Goal: Obtain resource: Download file/media

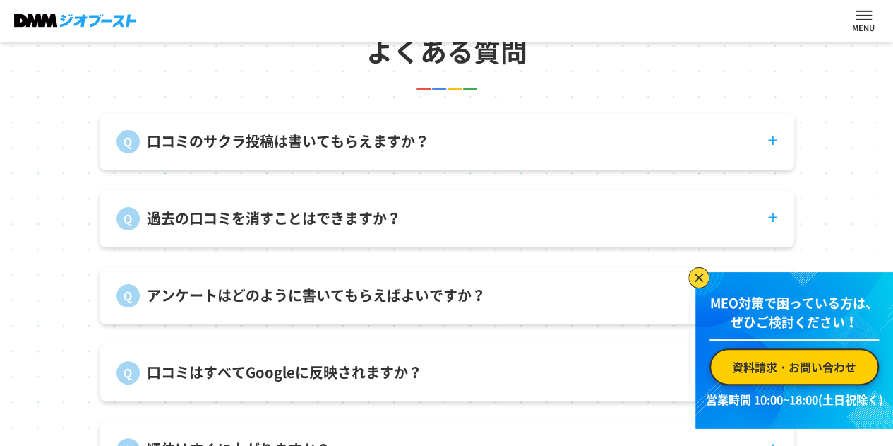
scroll to position [4944, 0]
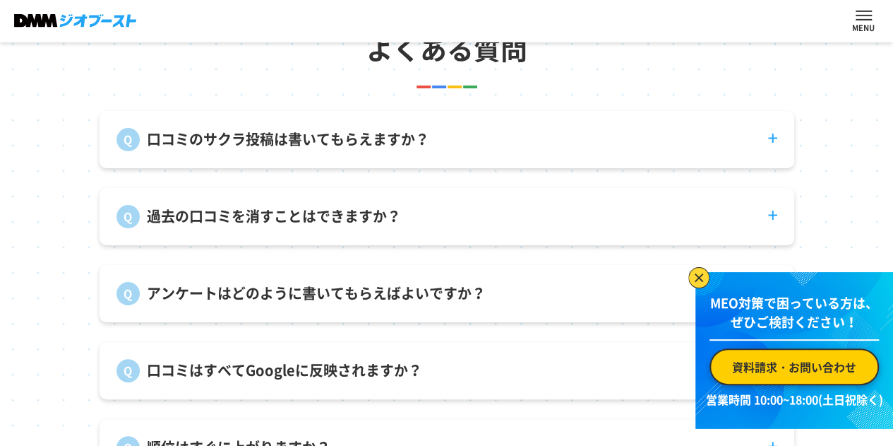
click at [340, 227] on p "過去の口コミを消すことはできますか？" at bounding box center [274, 216] width 254 height 21
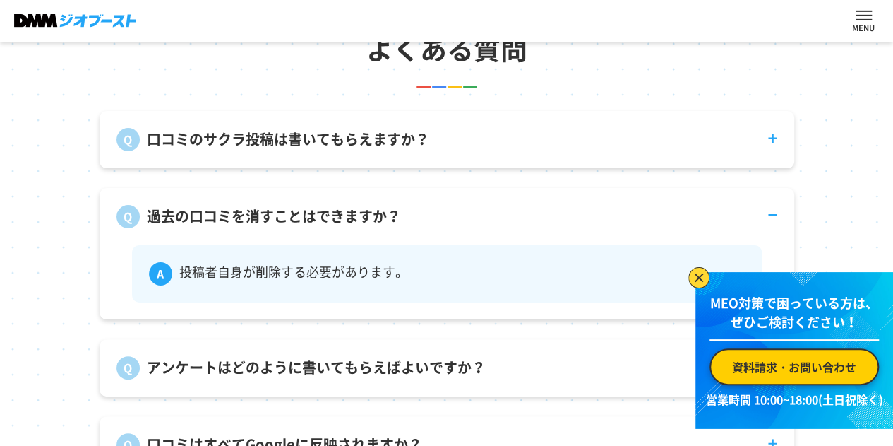
click at [383, 150] on p "口コミのサクラ投稿は書いてもらえますか？" at bounding box center [288, 139] width 282 height 21
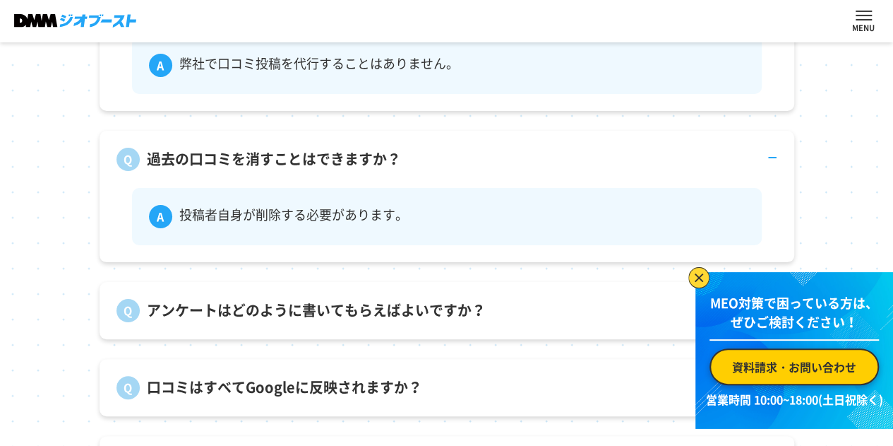
scroll to position [5085, 0]
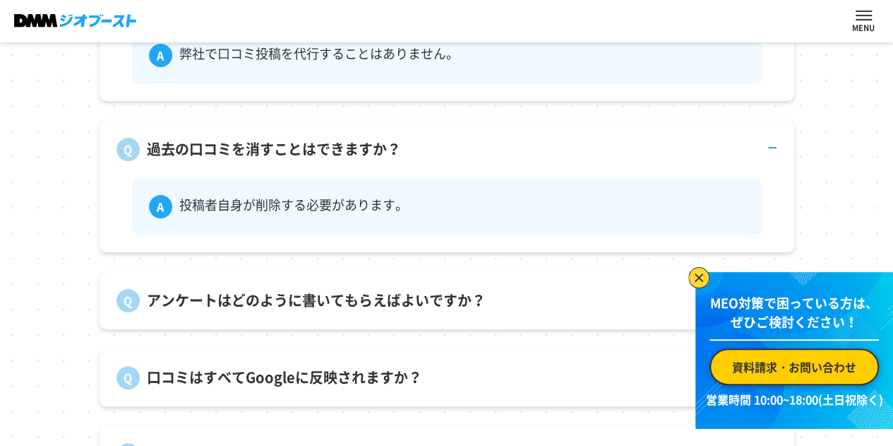
click at [331, 311] on p "アンケートはどのように書いてもらえばよいですか？" at bounding box center [316, 300] width 339 height 21
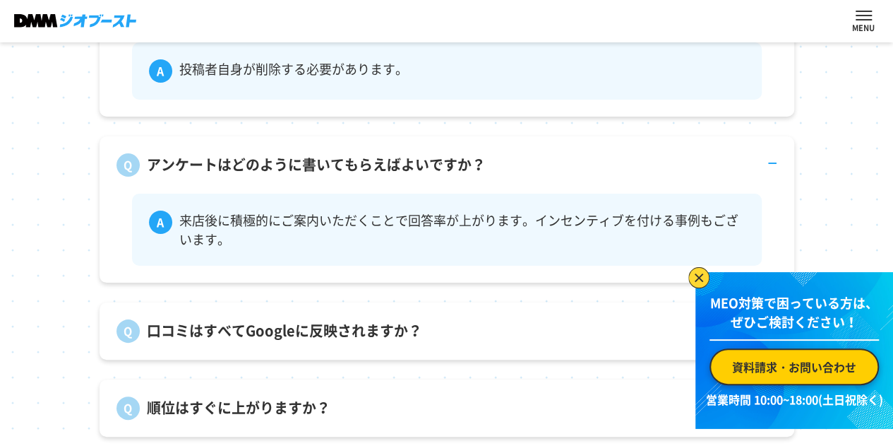
scroll to position [5297, 0]
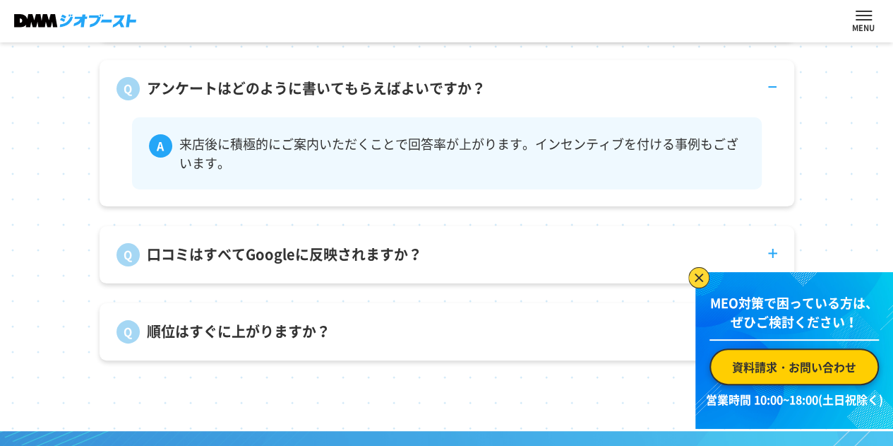
click at [343, 265] on p "口コミはすべてGoogleに反映されますか？" at bounding box center [284, 254] width 275 height 21
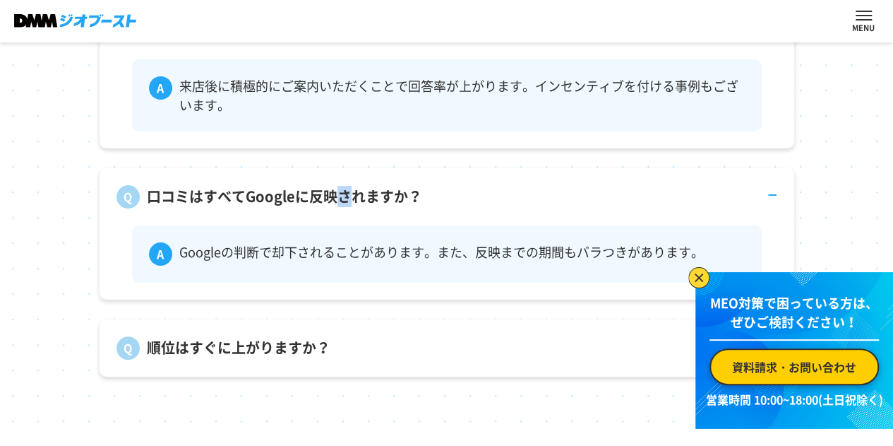
scroll to position [5367, 0]
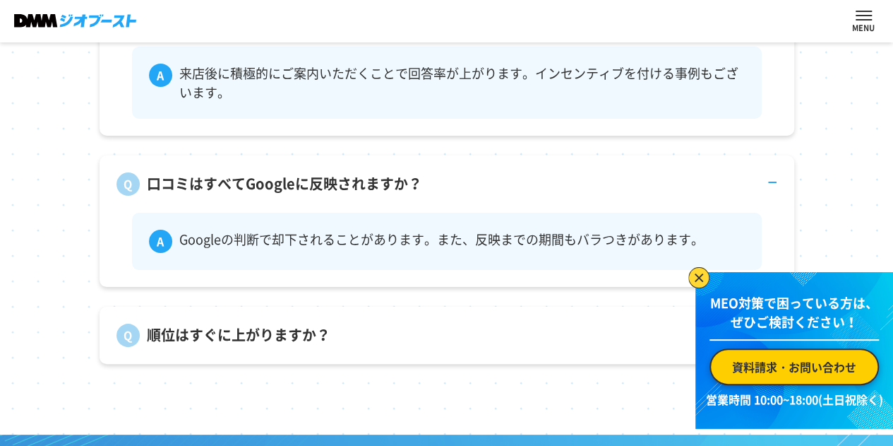
click at [279, 345] on p "順位はすぐに上がりますか？" at bounding box center [239, 334] width 184 height 21
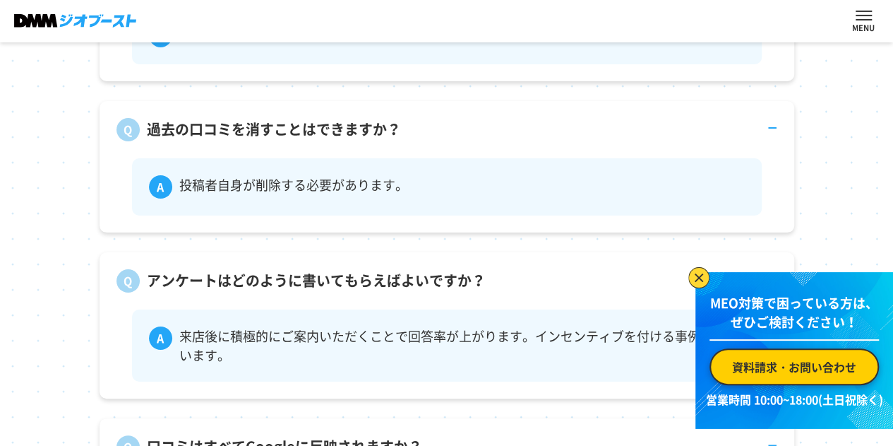
scroll to position [5085, 0]
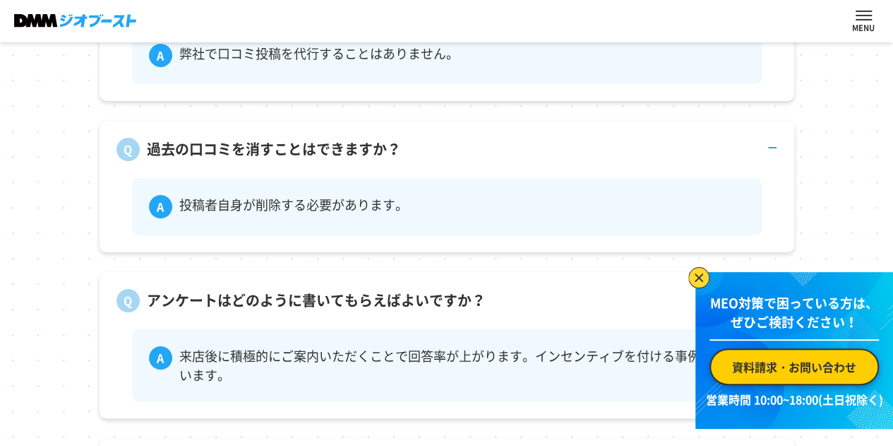
click at [0, 0] on span "資料請求・お問い合わせ" at bounding box center [0, 0] width 0 height 0
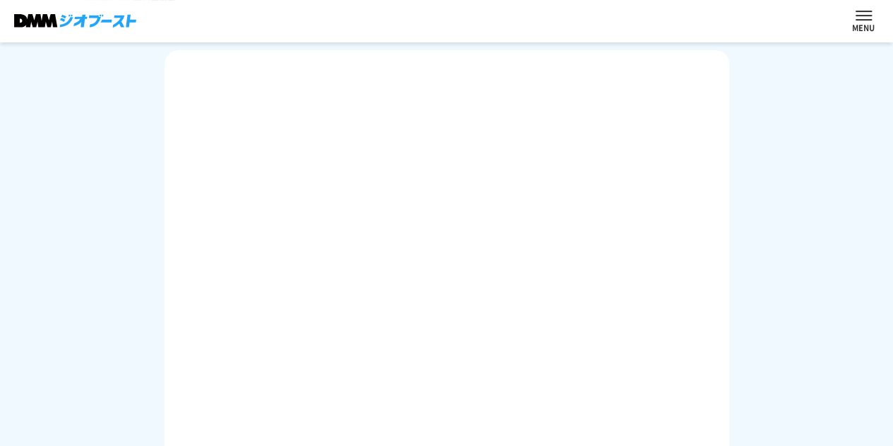
scroll to position [228, 0]
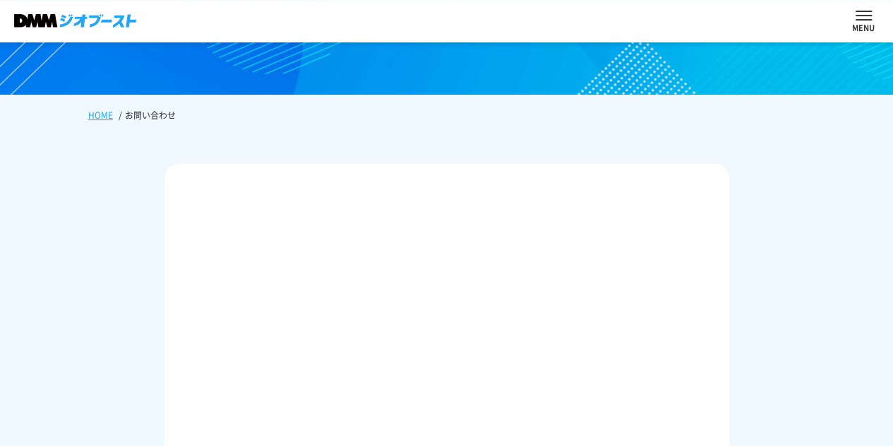
scroll to position [16, 0]
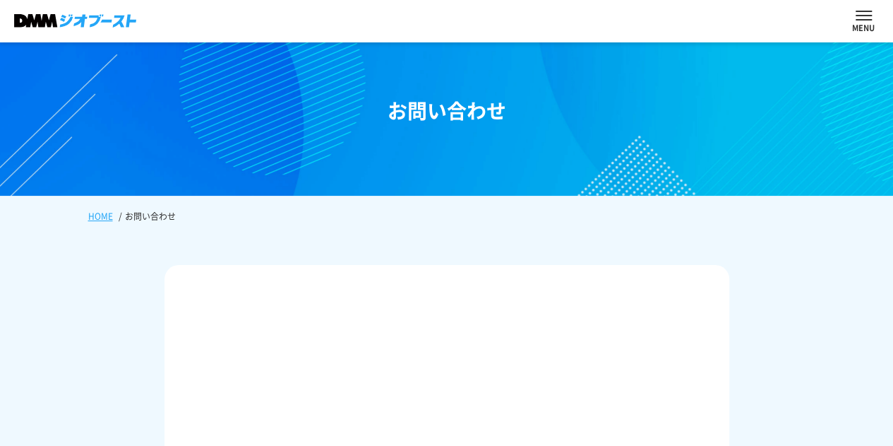
click at [0, 0] on link "サービス内容" at bounding box center [0, 0] width 0 height 0
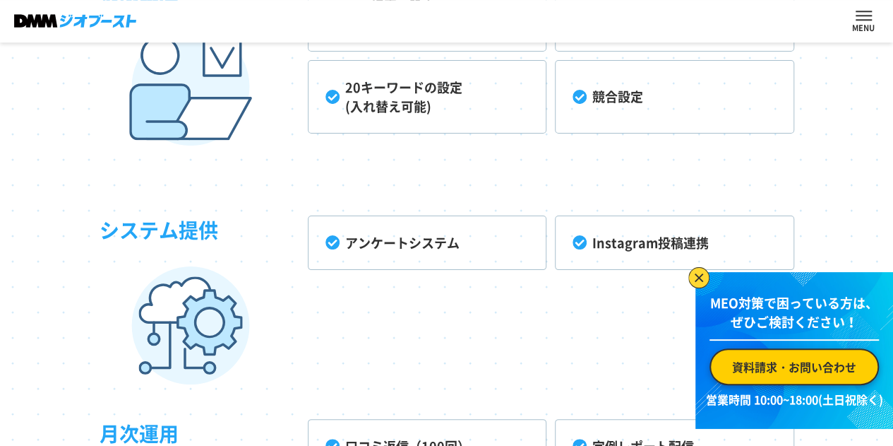
scroll to position [3487, 0]
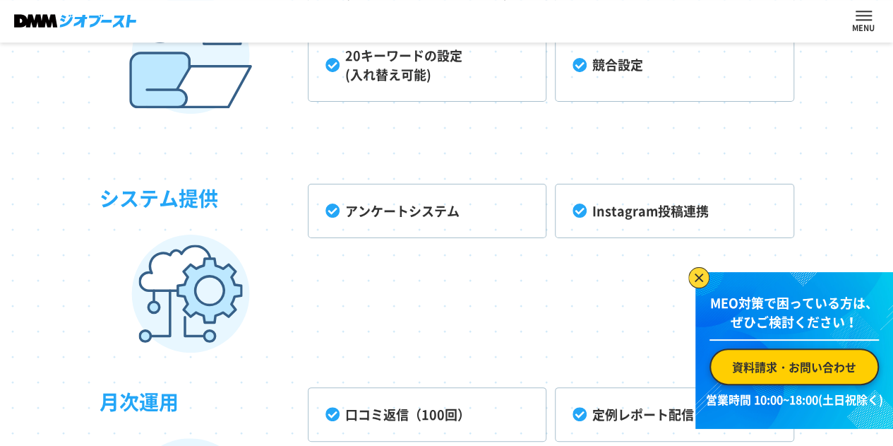
click at [623, 234] on li "Instagram投稿連携" at bounding box center [674, 211] width 239 height 54
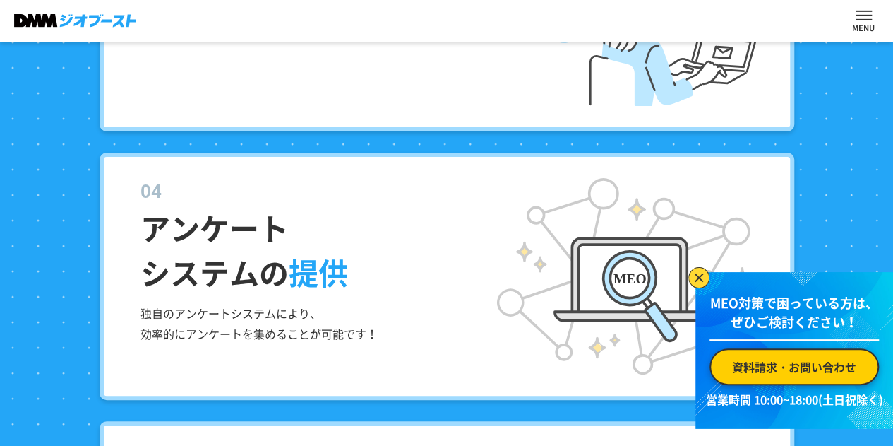
scroll to position [2472, 0]
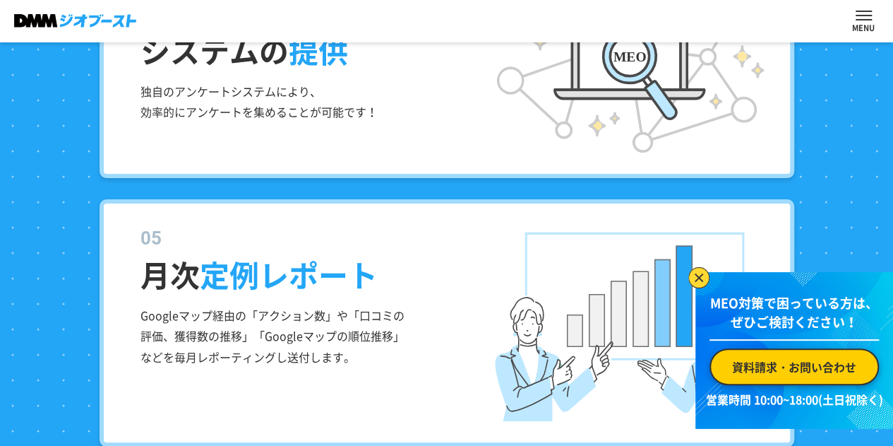
click at [764, 363] on span "資料請求・お問い合わせ" at bounding box center [794, 366] width 124 height 17
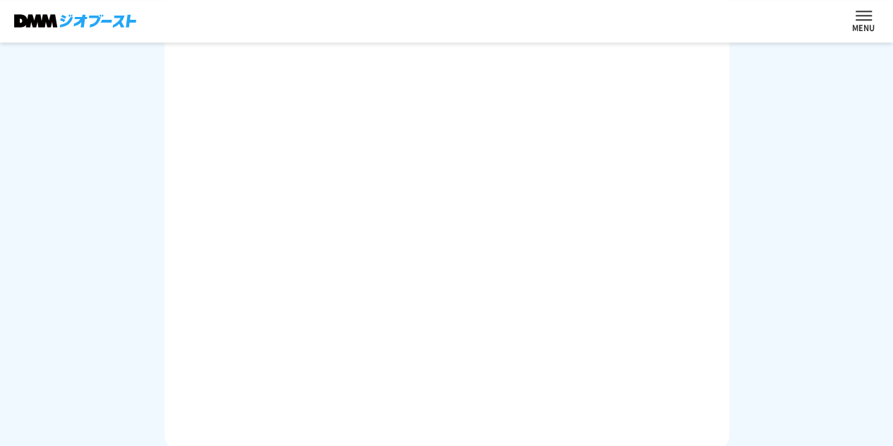
scroll to position [739, 0]
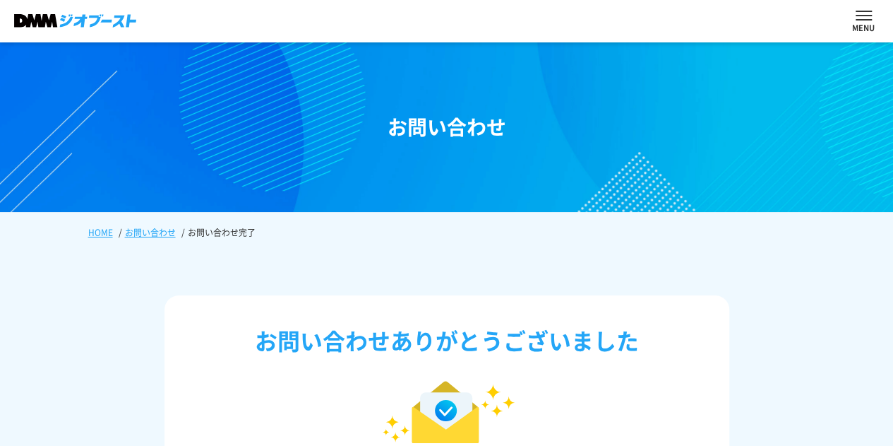
click at [0, 0] on link "選ばれる理由" at bounding box center [0, 0] width 0 height 0
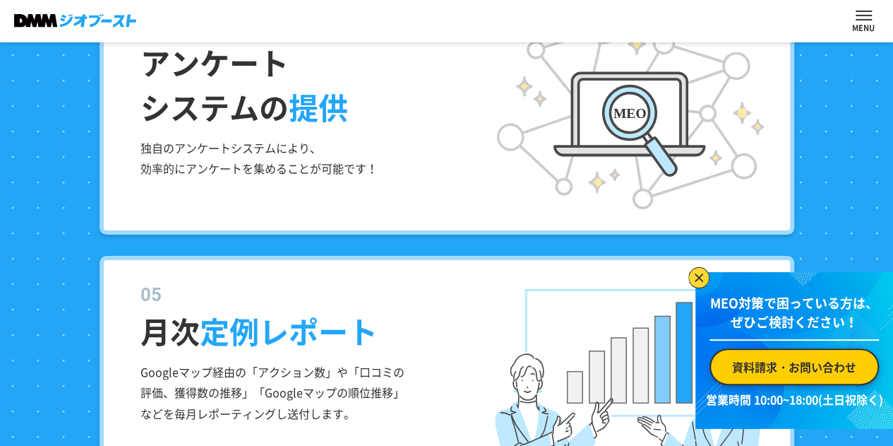
scroll to position [2227, 0]
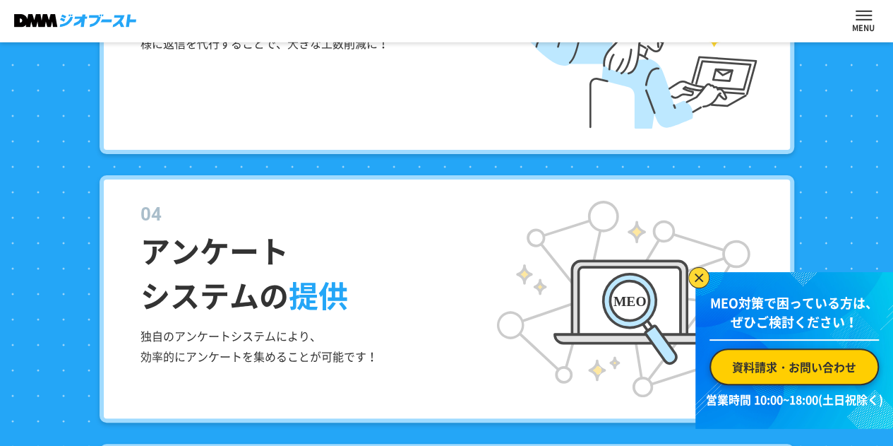
click at [0, 0] on link "サービス内容" at bounding box center [0, 0] width 0 height 0
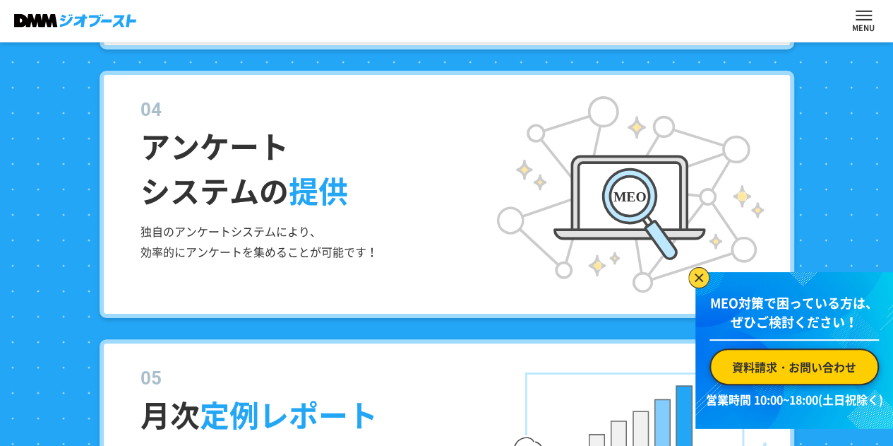
scroll to position [2173, 0]
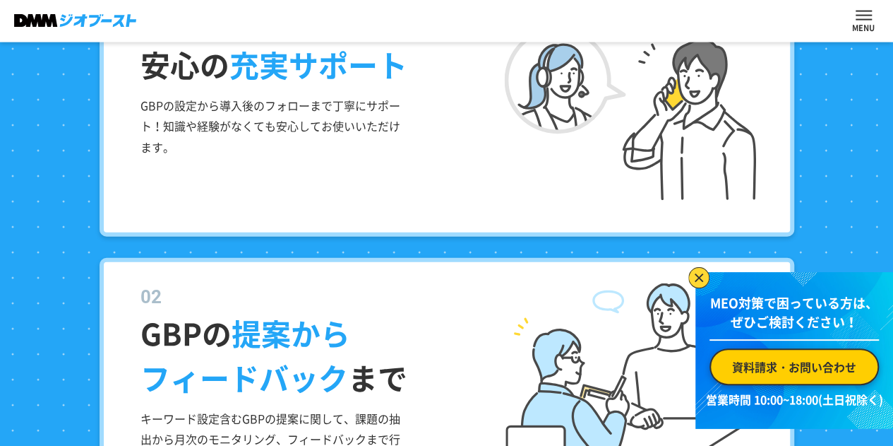
click at [0, 0] on link "選ばれる理由" at bounding box center [0, 0] width 0 height 0
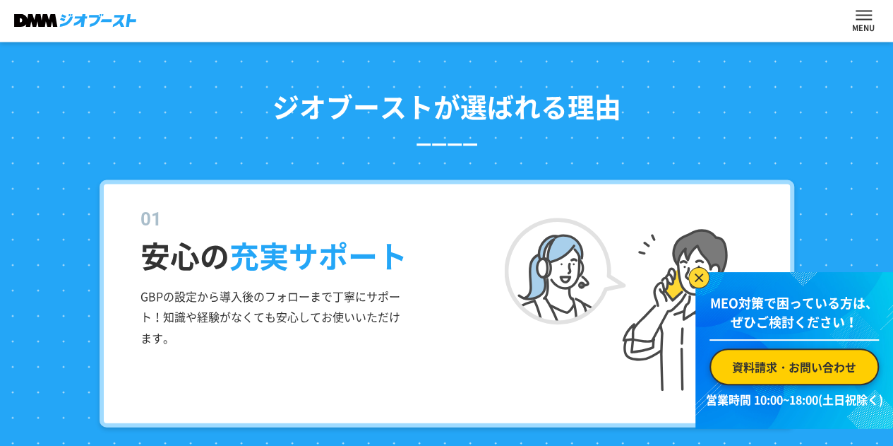
scroll to position [1408, 0]
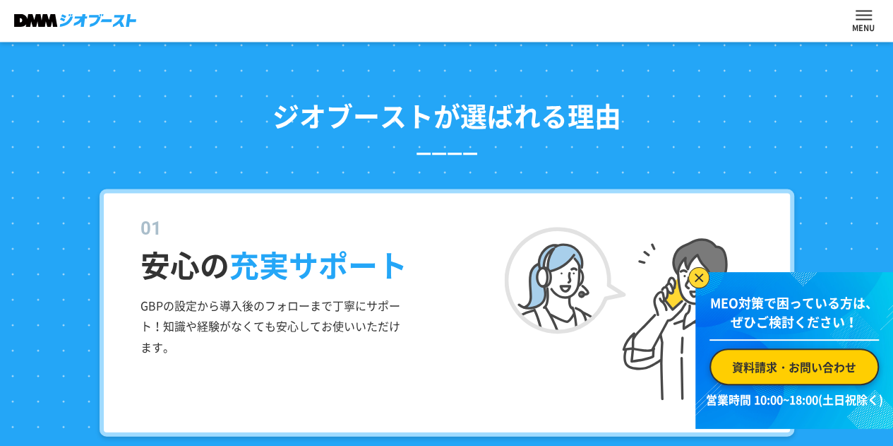
click at [0, 0] on link "選ばれる理由" at bounding box center [0, 0] width 0 height 0
click at [0, 0] on link "サービス内容" at bounding box center [0, 0] width 0 height 0
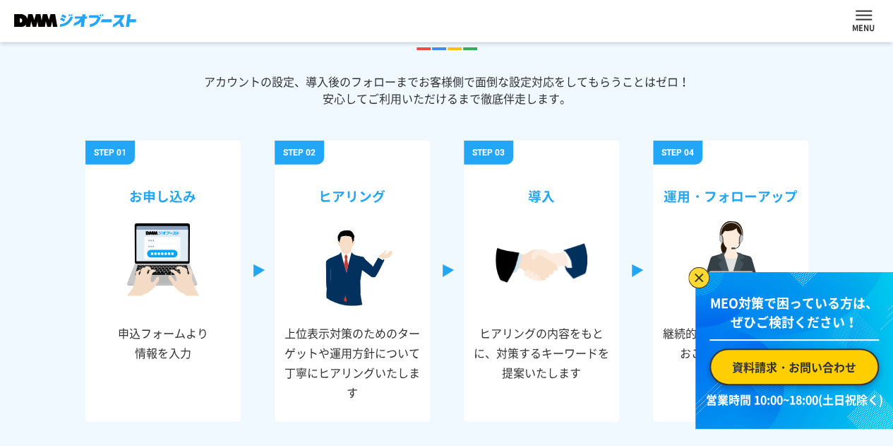
scroll to position [4292, 0]
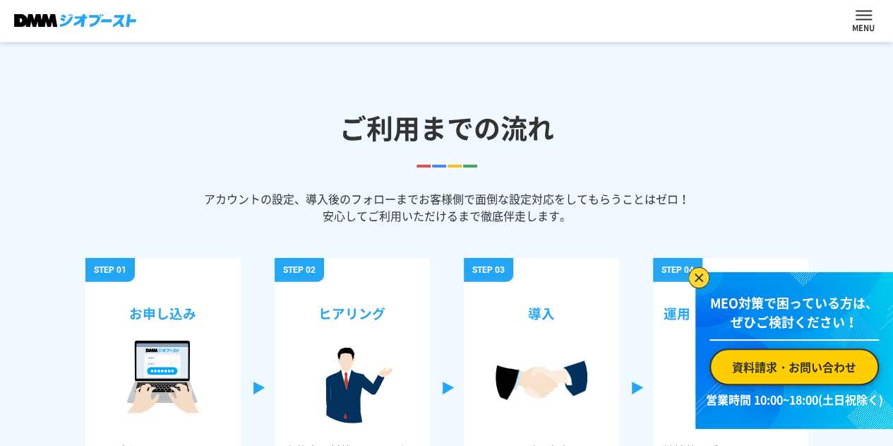
click at [0, 0] on link "サービス内容" at bounding box center [0, 0] width 0 height 0
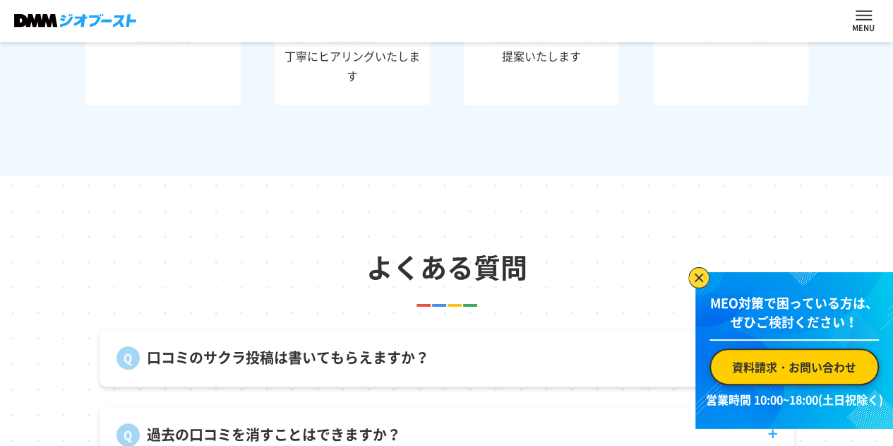
scroll to position [4732, 0]
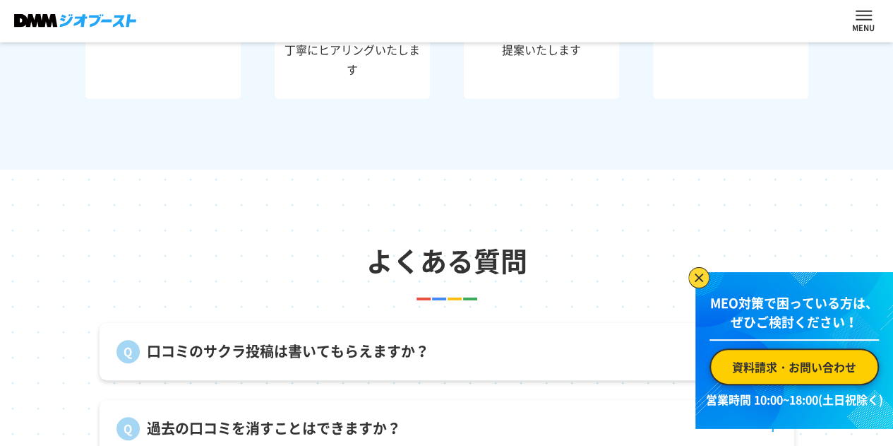
click at [0, 0] on link "資料DL" at bounding box center [0, 0] width 0 height 0
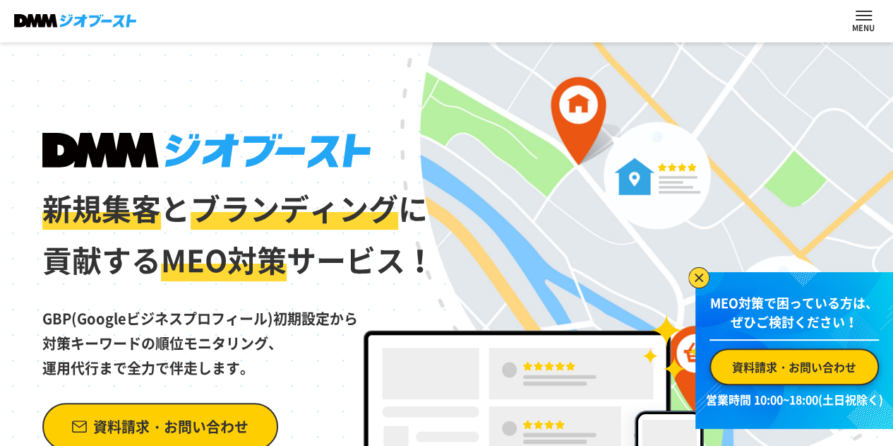
click at [0, 0] on link "資料DL" at bounding box center [0, 0] width 0 height 0
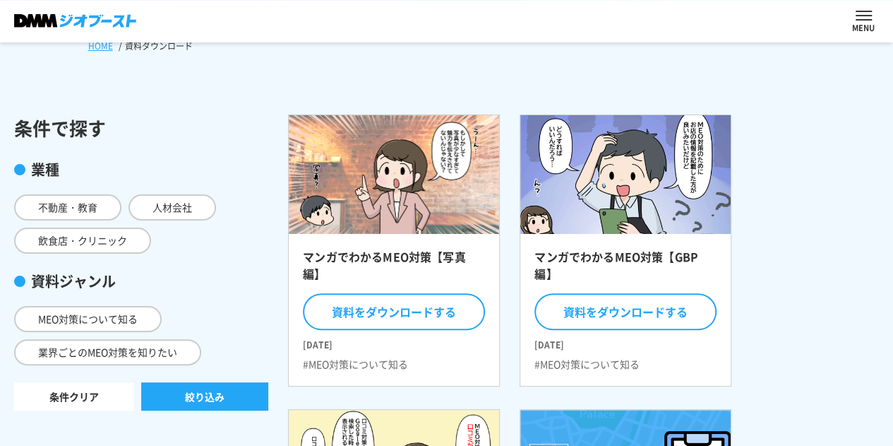
scroll to position [282, 0]
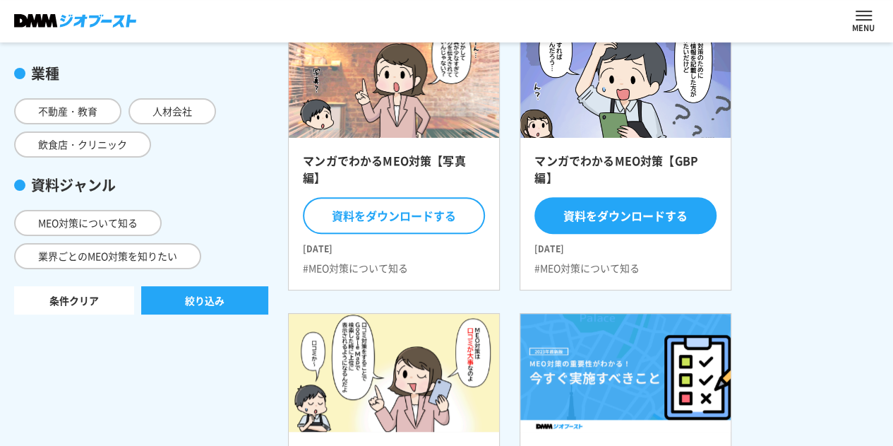
click at [627, 234] on button "資料をダウンロードする" at bounding box center [626, 215] width 182 height 37
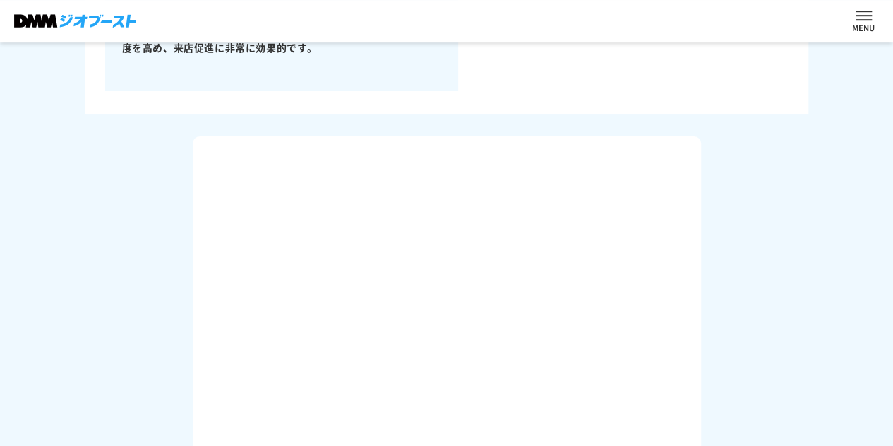
scroll to position [565, 0]
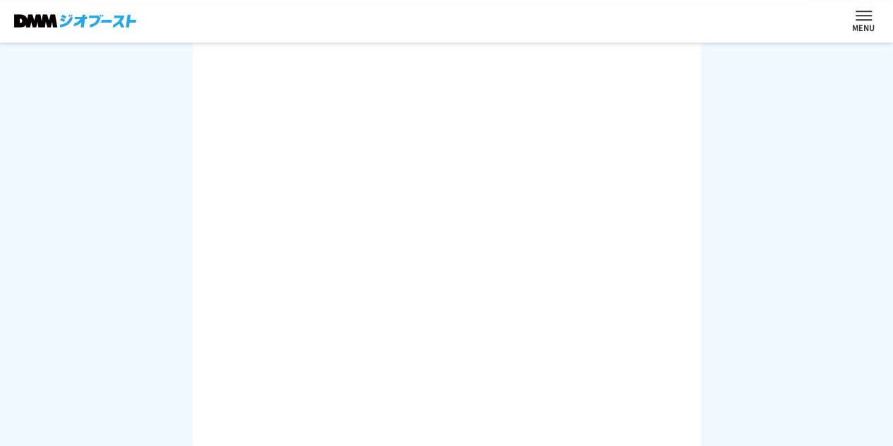
click at [0, 0] on link "資料DL" at bounding box center [0, 0] width 0 height 0
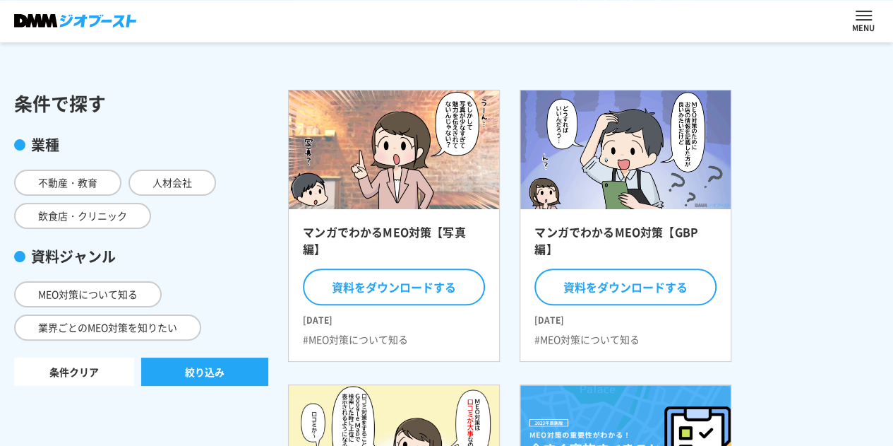
scroll to position [212, 0]
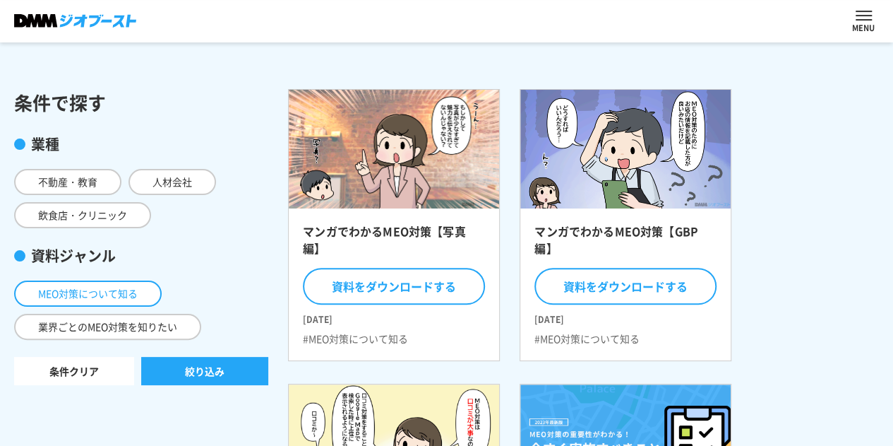
click at [92, 307] on span "MEO対策について知る" at bounding box center [88, 293] width 148 height 26
click at [0, 0] on input "MEO対策について知る" at bounding box center [0, 0] width 0 height 0
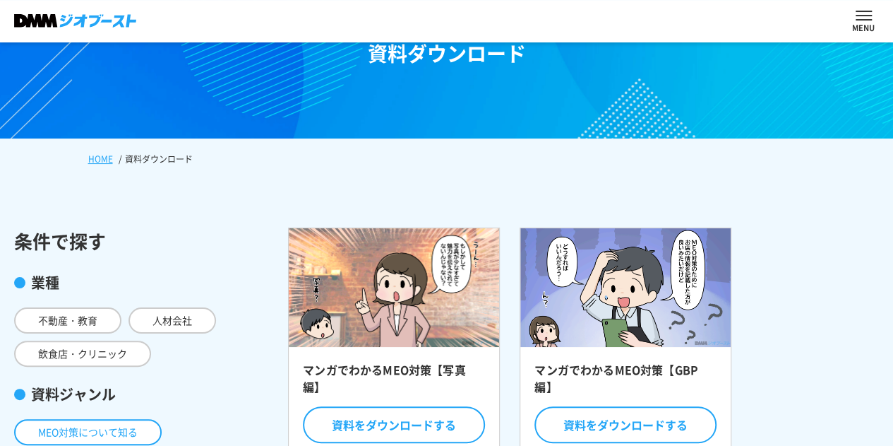
scroll to position [71, 0]
